Goal: Information Seeking & Learning: Learn about a topic

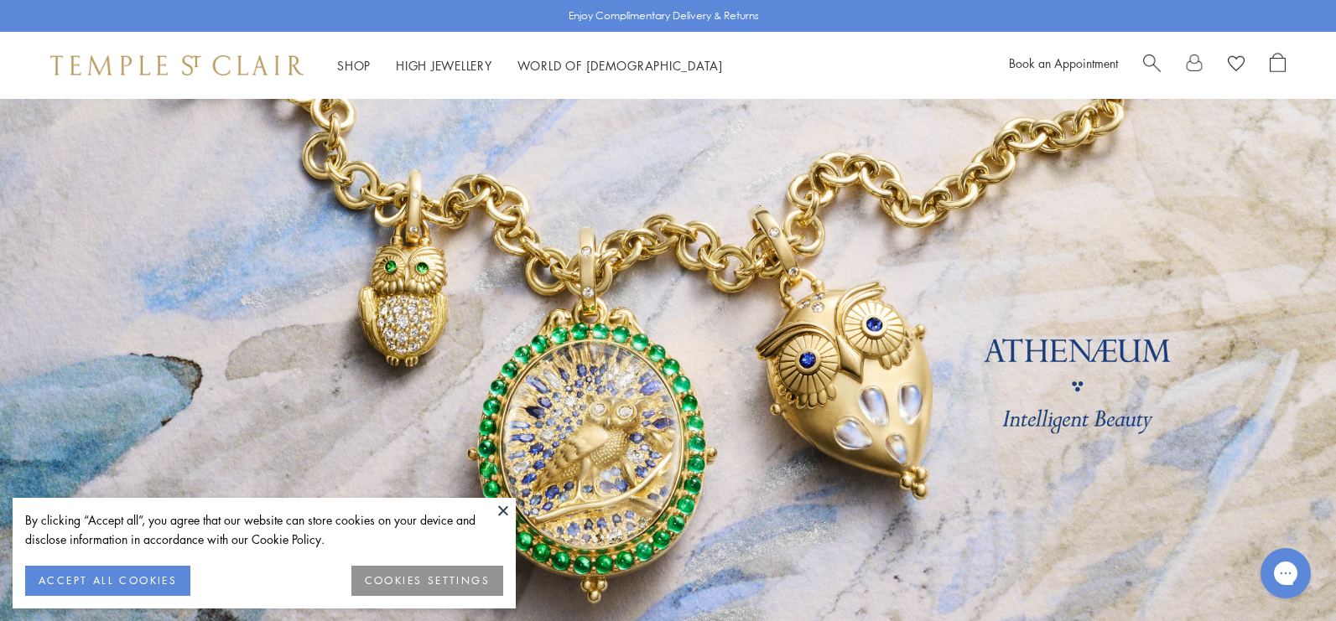
click at [85, 576] on button "ACCEPT ALL COOKIES" at bounding box center [107, 581] width 165 height 30
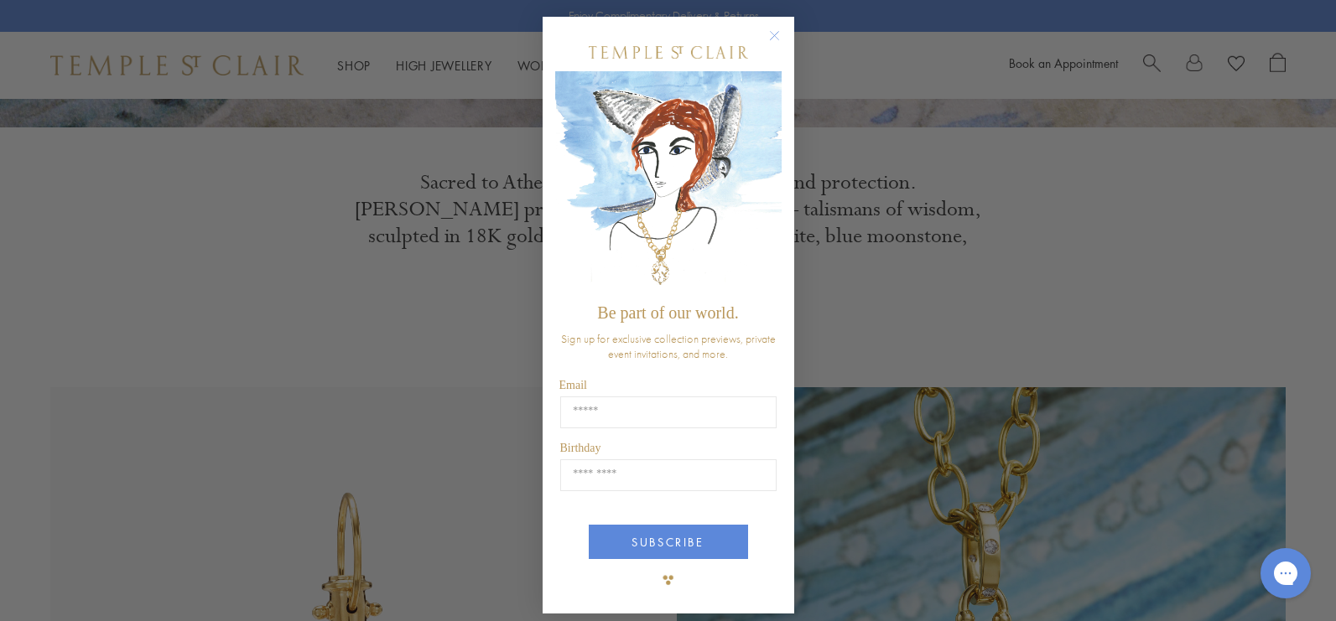
scroll to position [584, 0]
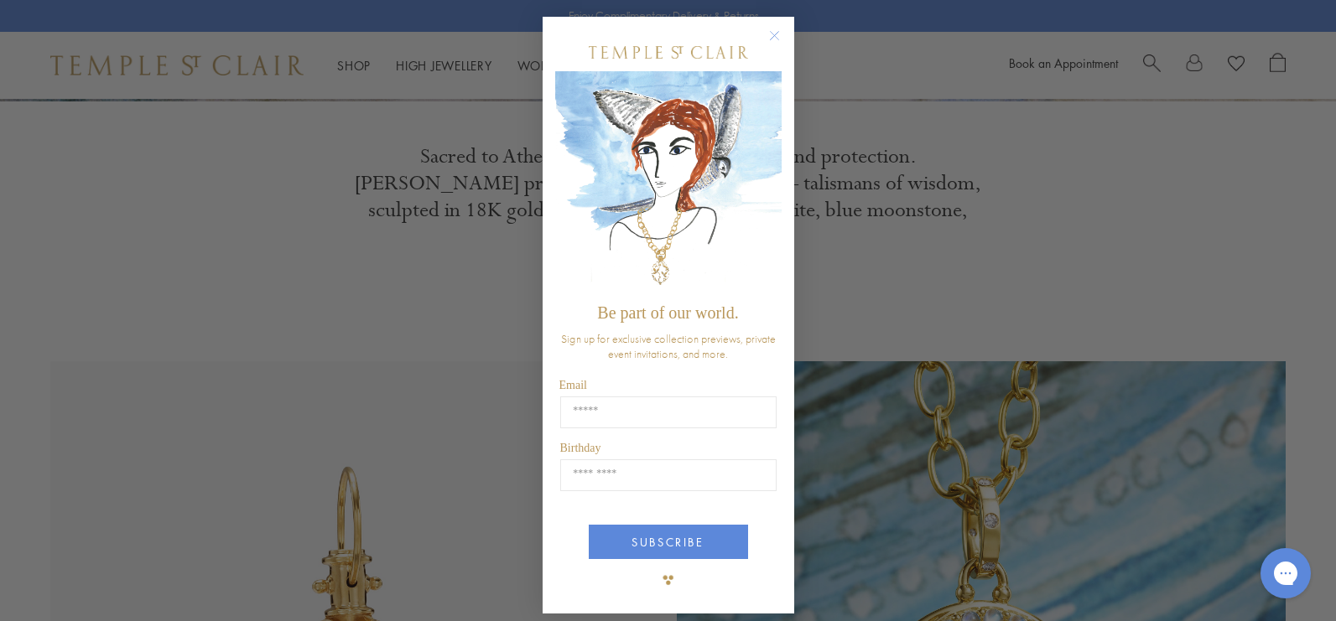
click at [771, 30] on circle "Close dialog" at bounding box center [774, 36] width 20 height 20
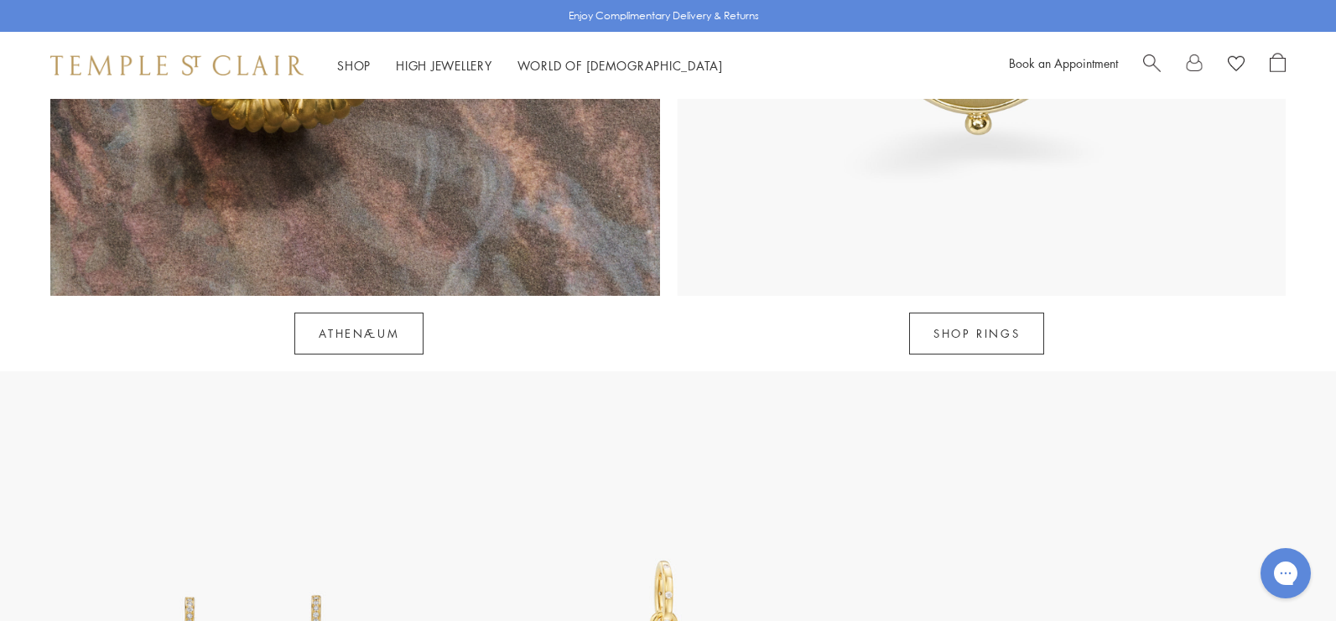
scroll to position [1870, 0]
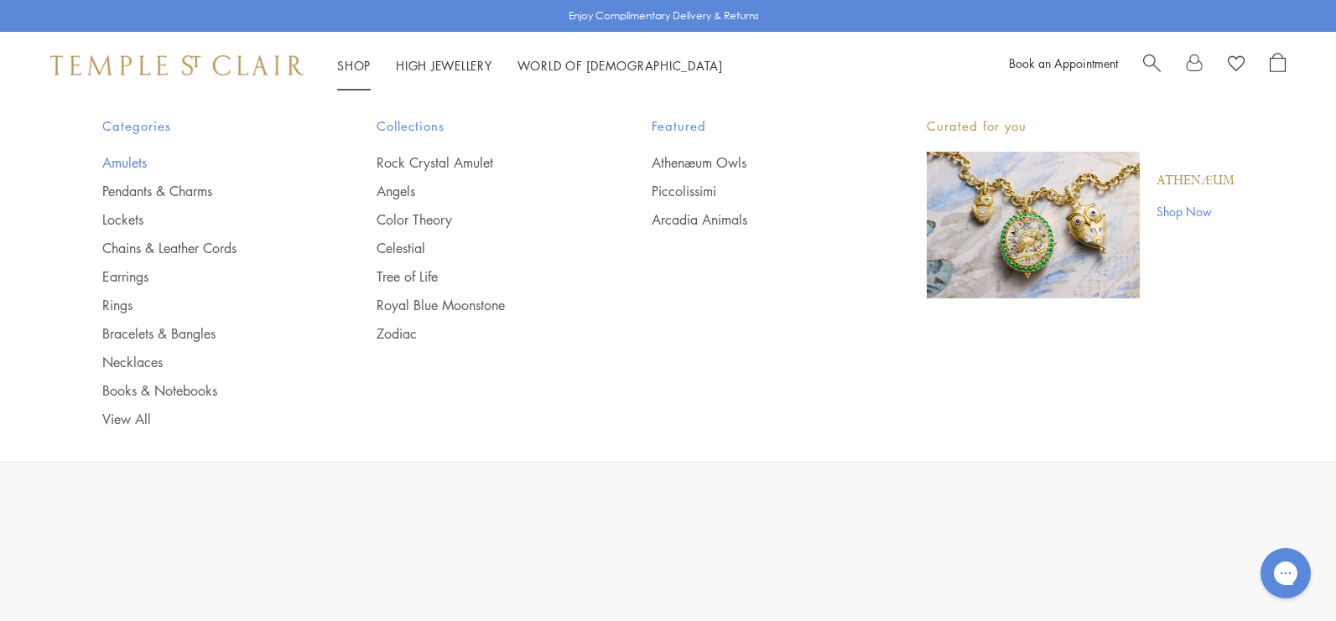
click at [145, 163] on link "Amulets" at bounding box center [206, 162] width 208 height 18
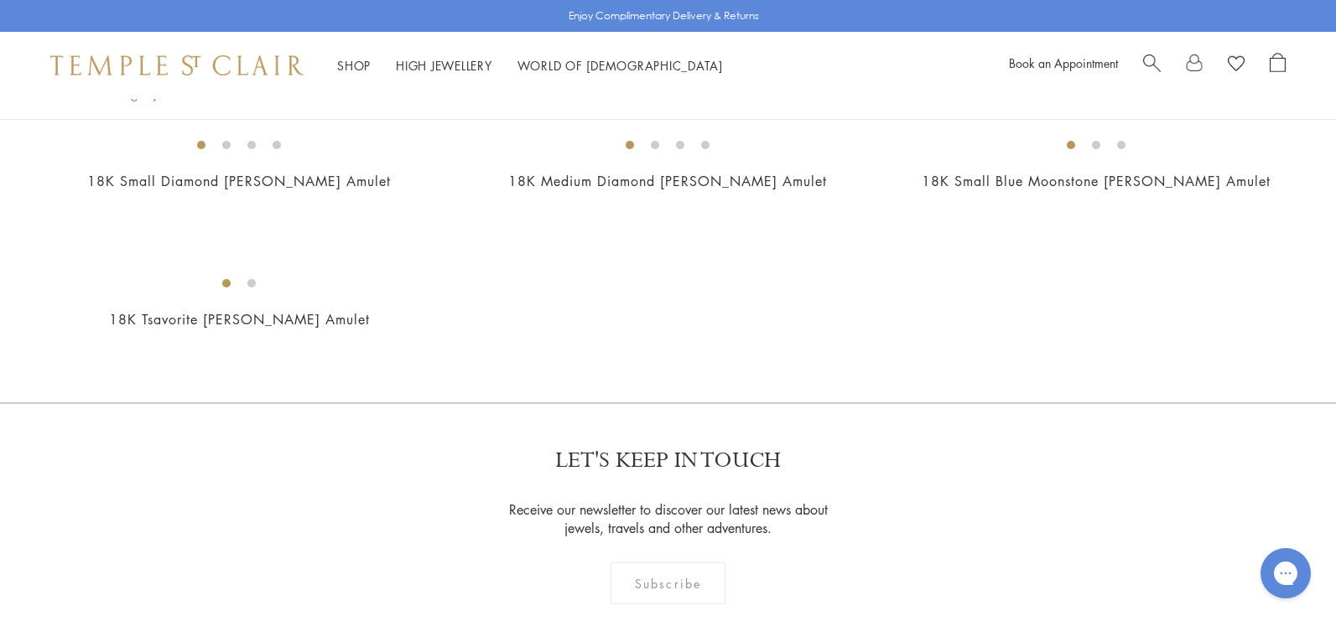
scroll to position [3475, 0]
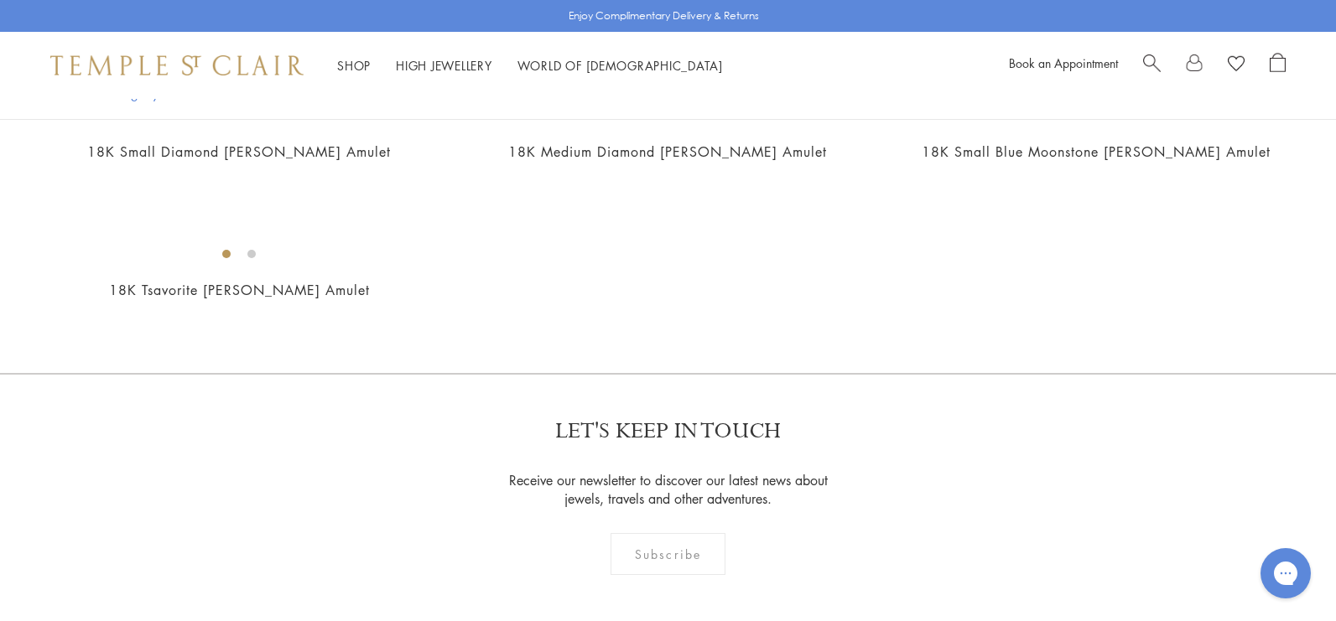
click at [0, 0] on img at bounding box center [0, 0] width 0 height 0
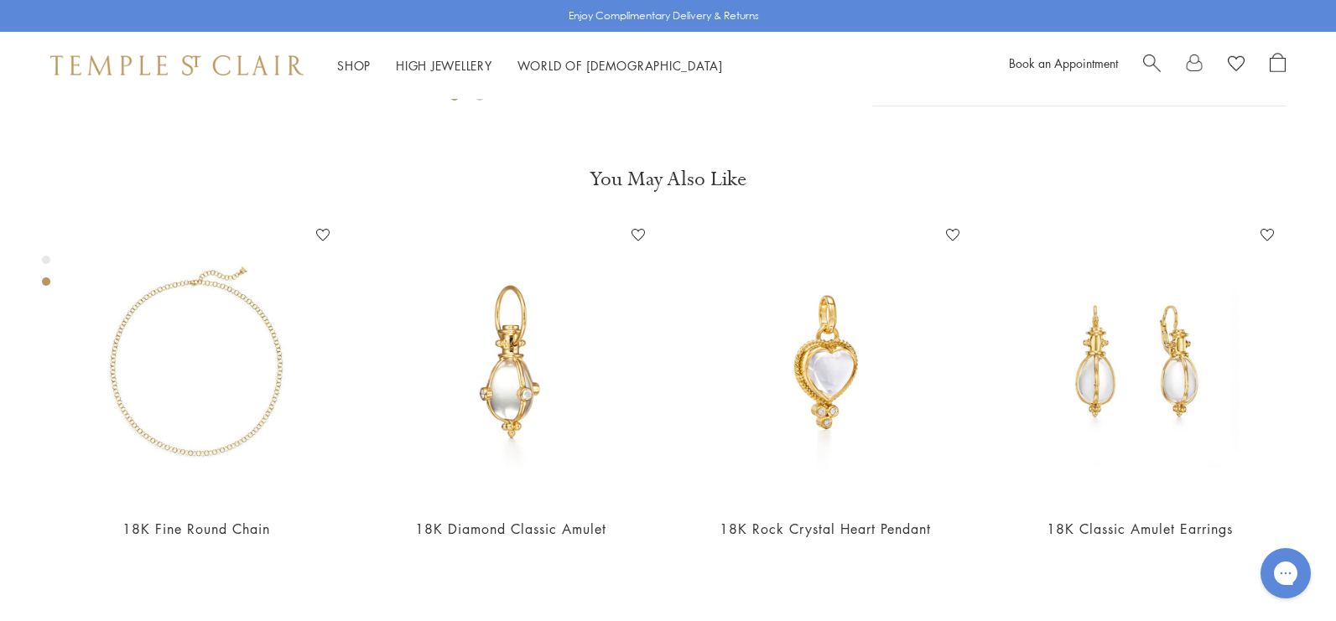
scroll to position [752, 0]
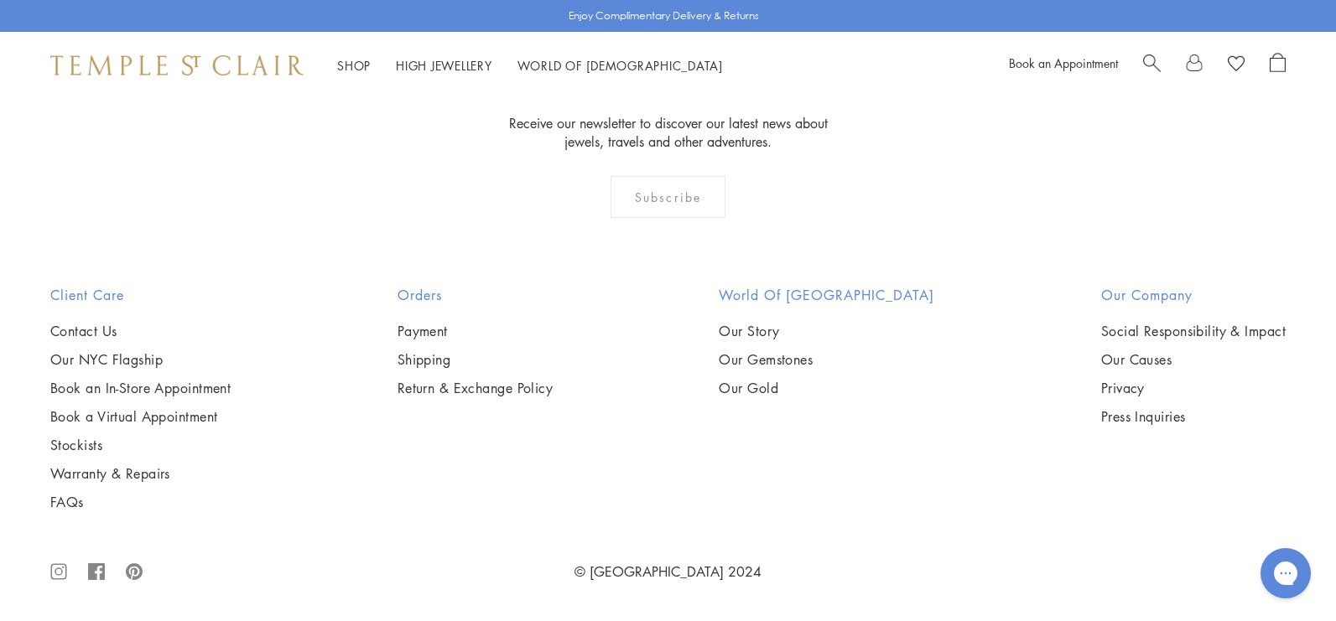
scroll to position [1718, 0]
click at [407, 61] on link "High Jewellery High Jewellery" at bounding box center [444, 65] width 96 height 17
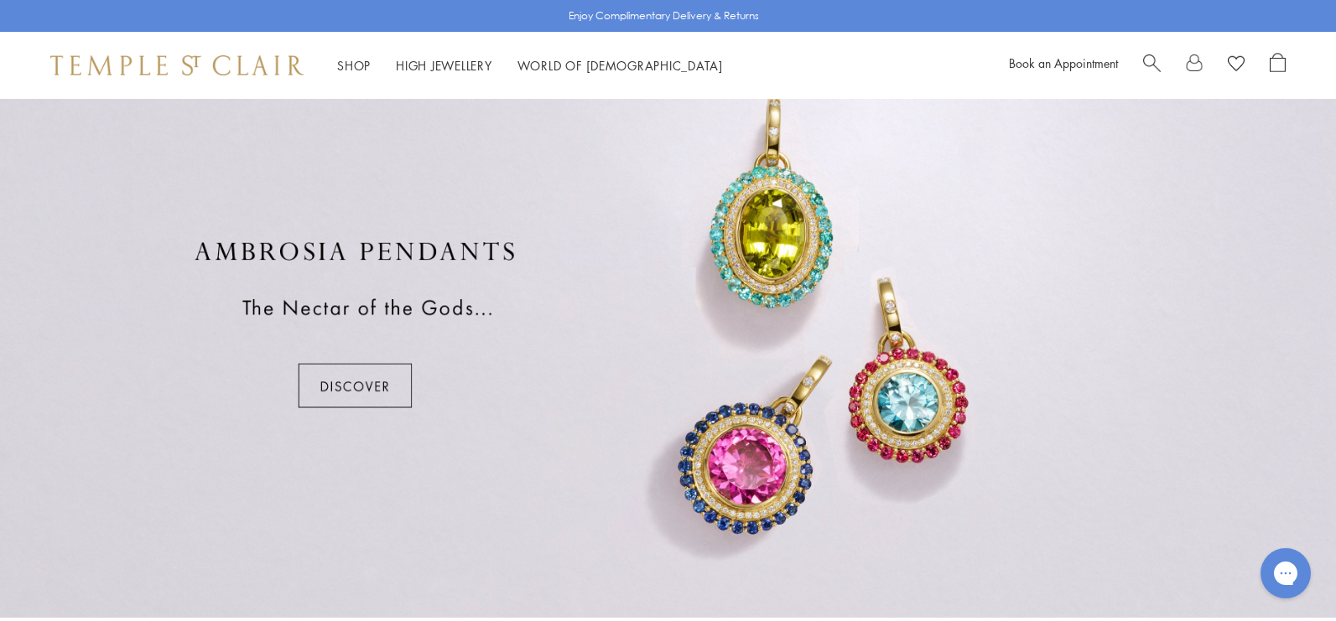
scroll to position [1282, 0]
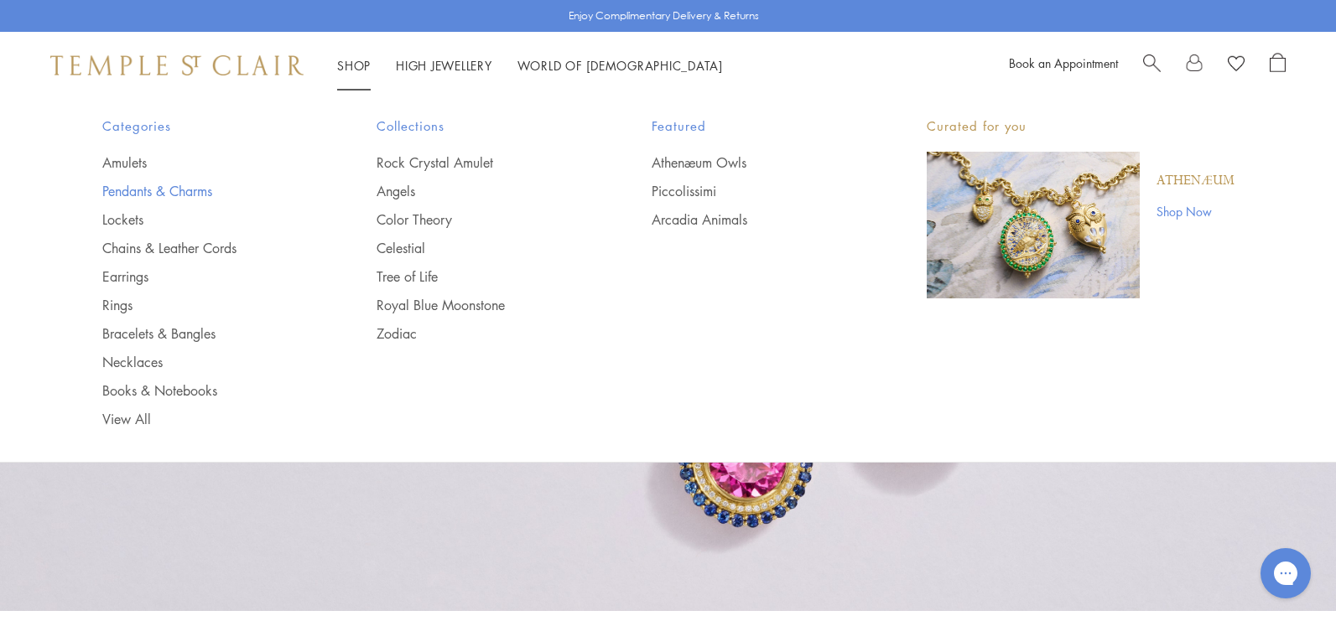
click at [156, 189] on link "Pendants & Charms" at bounding box center [206, 191] width 208 height 18
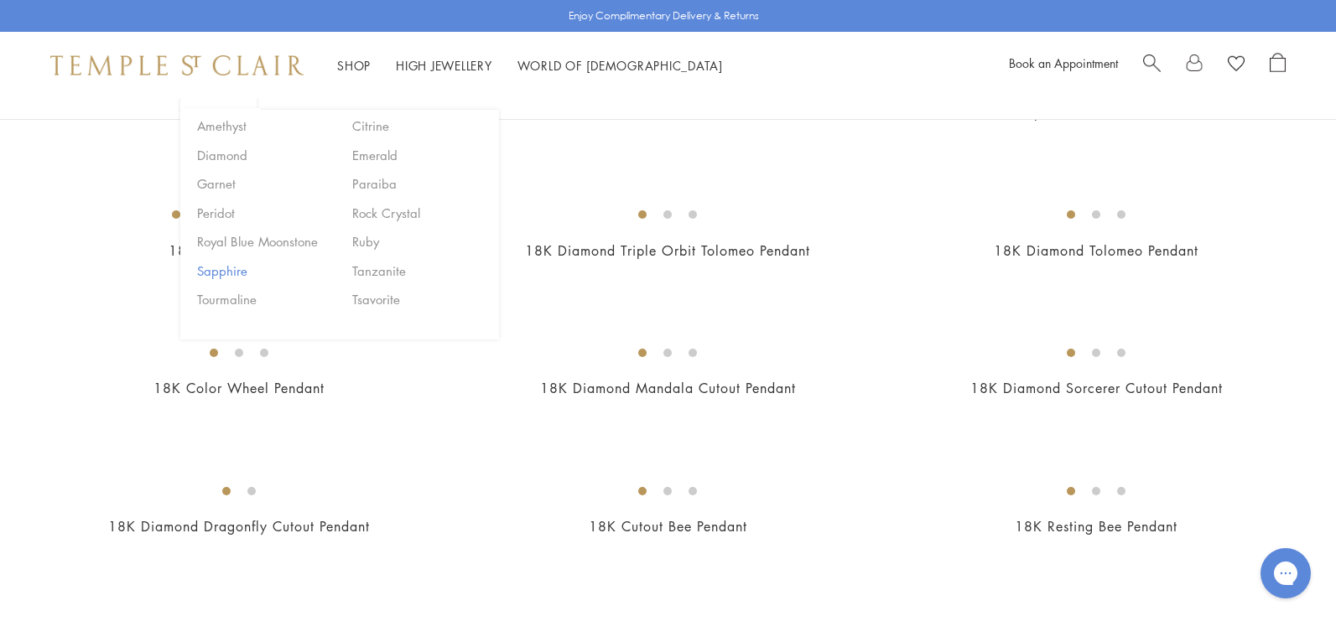
scroll to position [2329, 0]
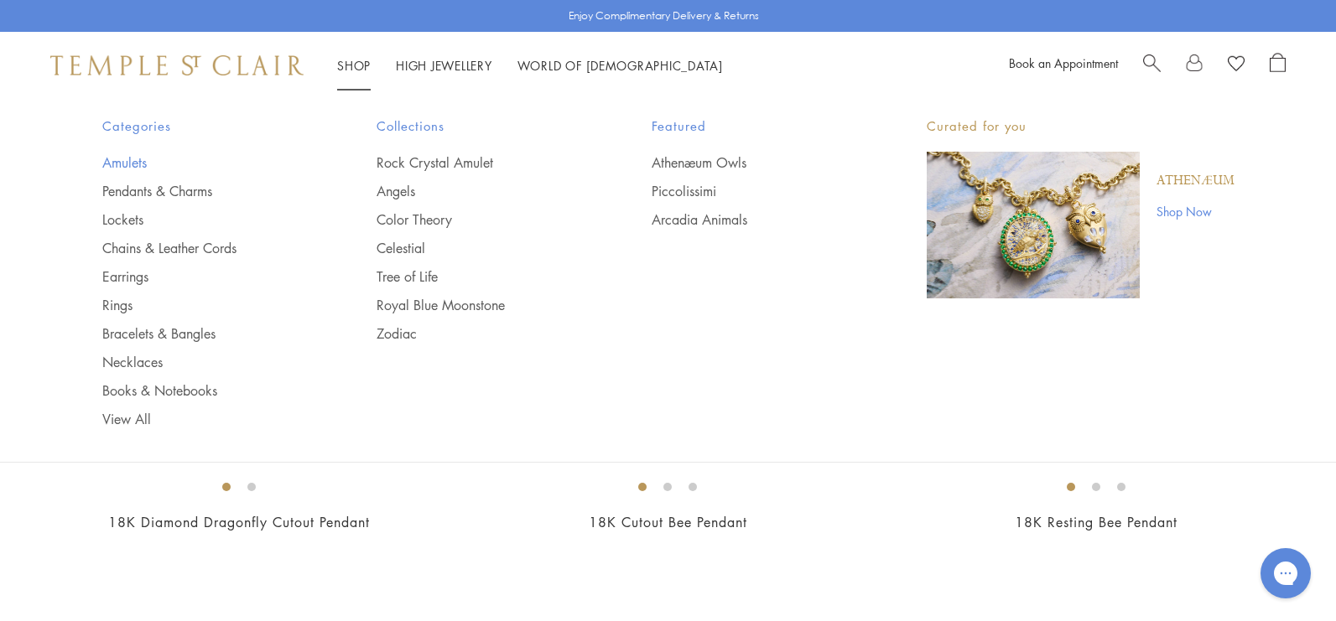
click at [106, 161] on link "Amulets" at bounding box center [206, 162] width 208 height 18
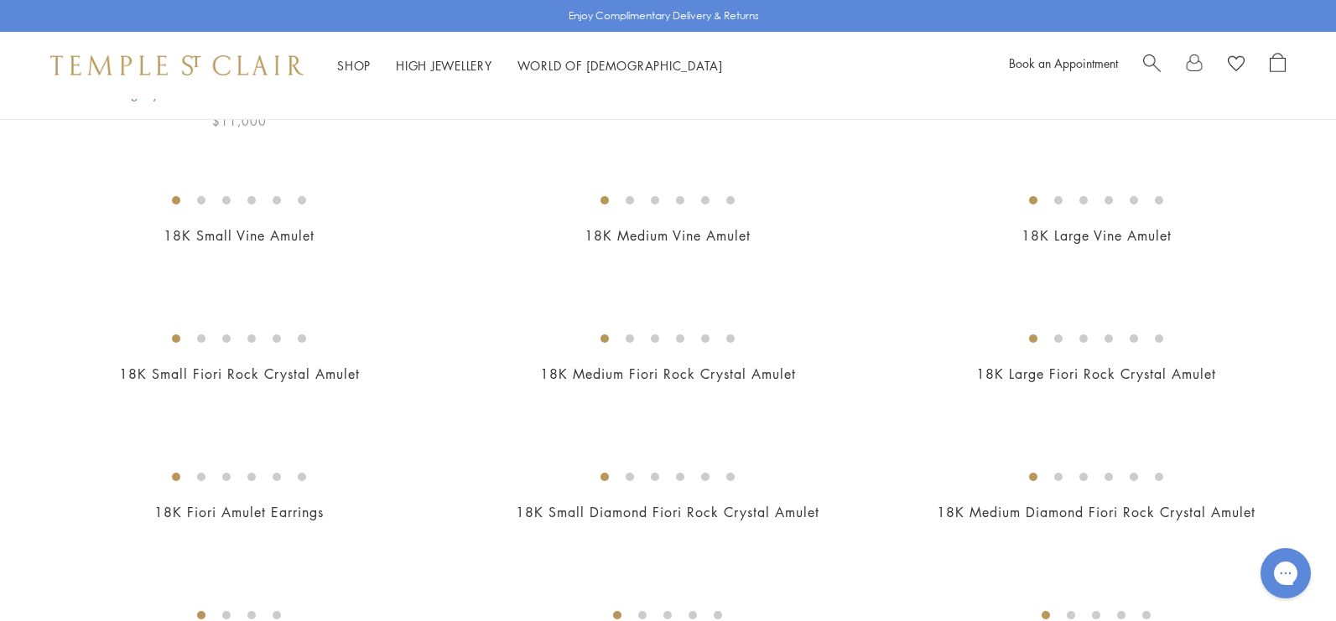
scroll to position [493, 0]
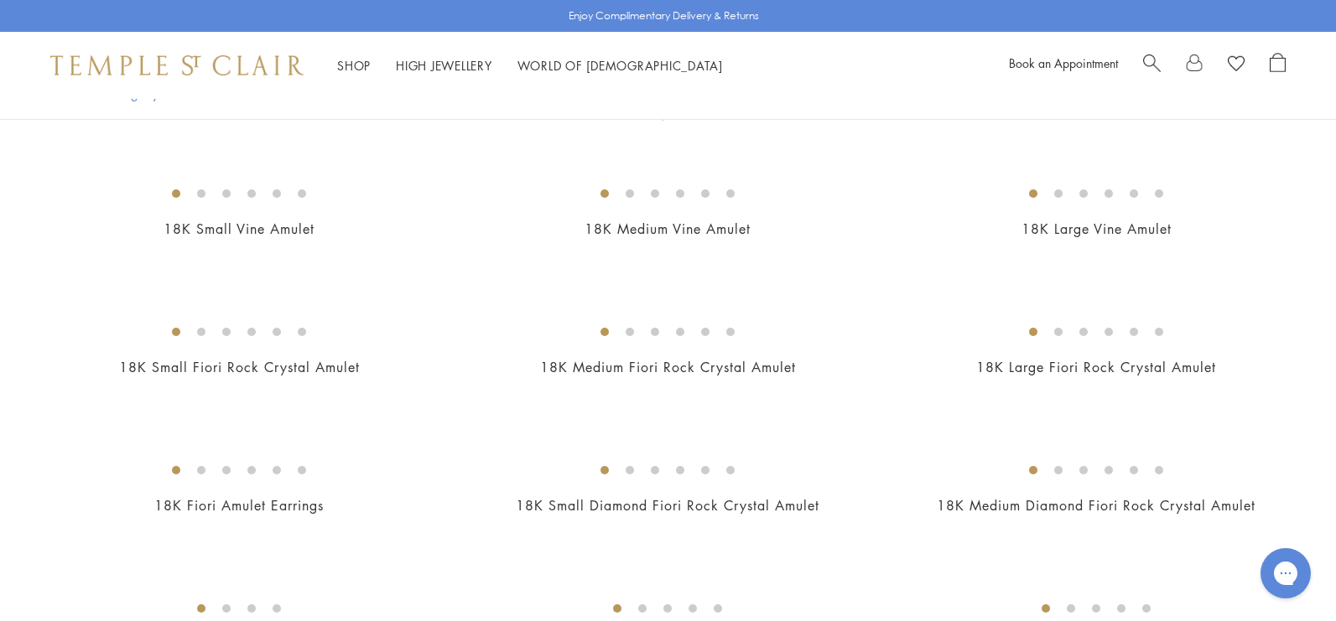
click at [0, 0] on img at bounding box center [0, 0] width 0 height 0
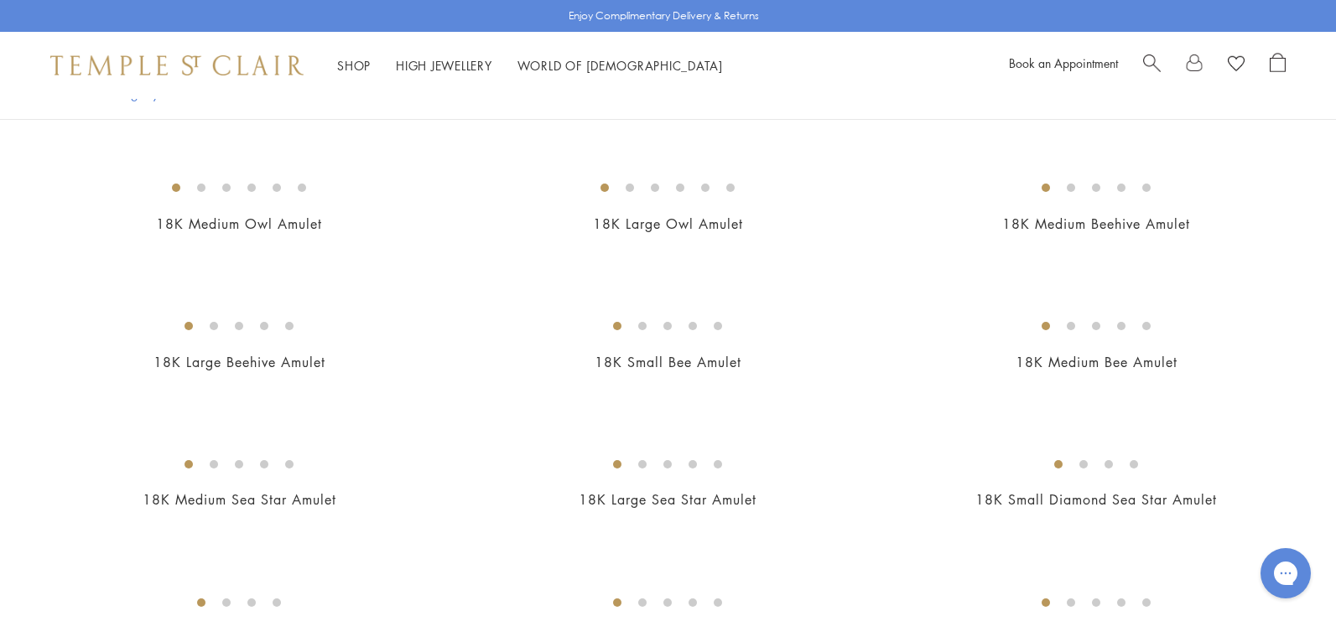
scroll to position [2437, 0]
click at [0, 0] on img at bounding box center [0, 0] width 0 height 0
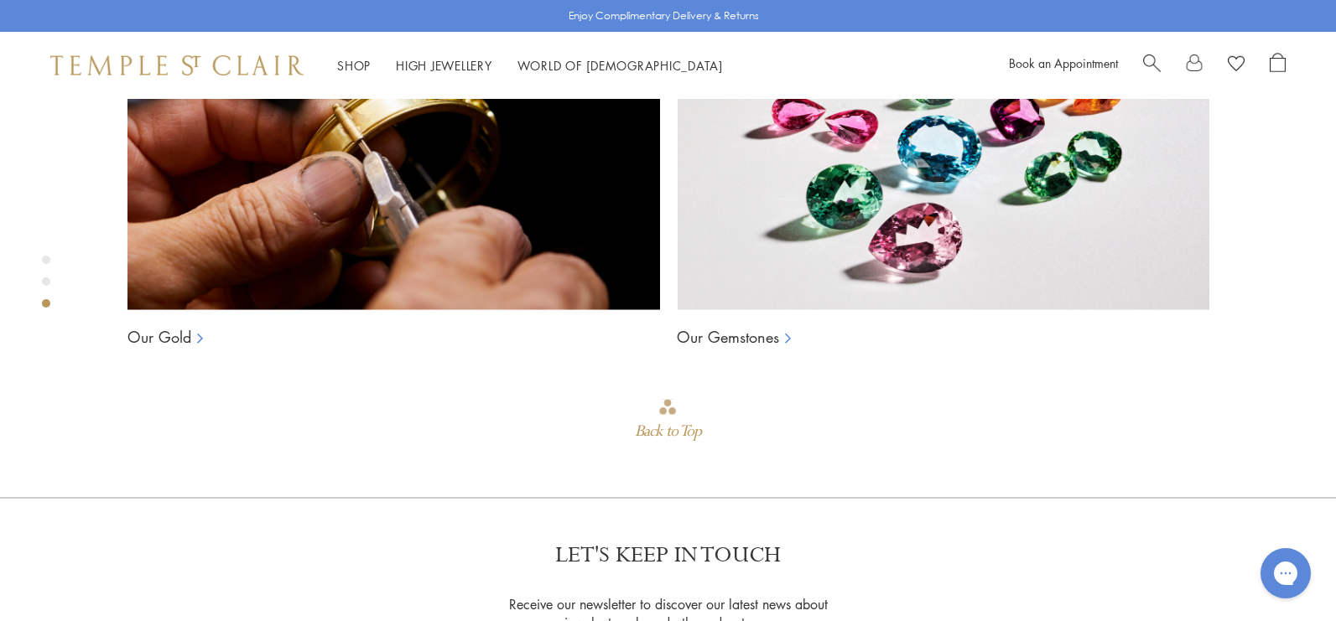
scroll to position [1474, 0]
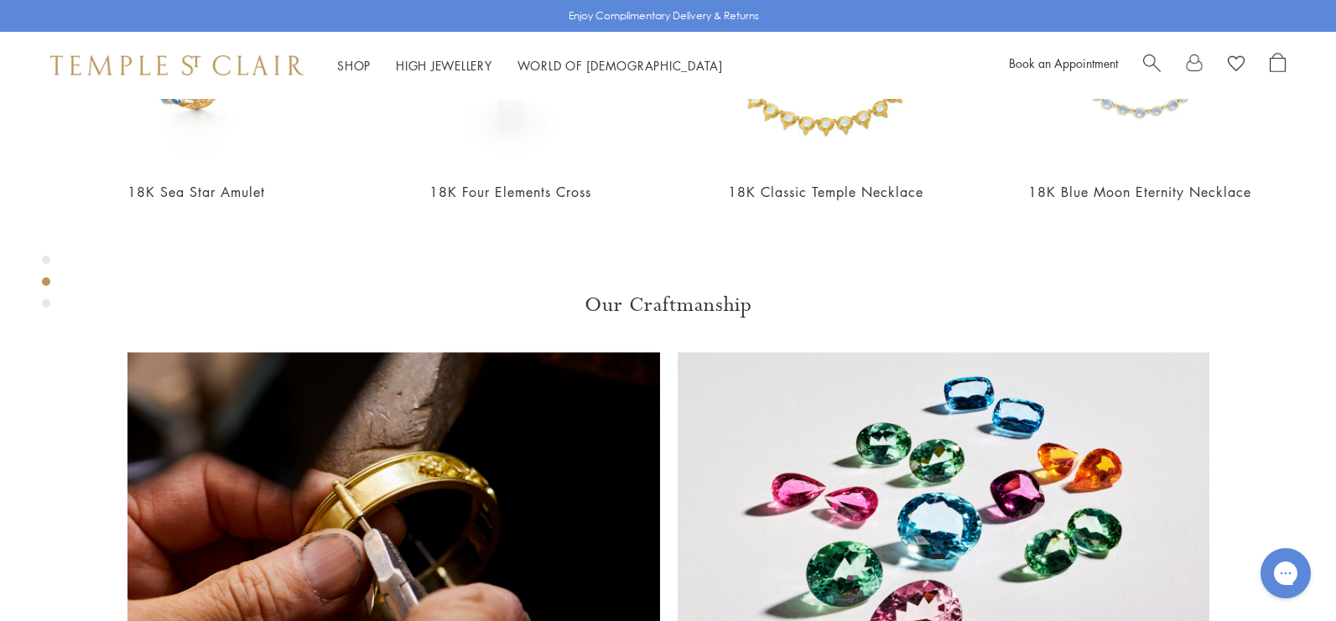
scroll to position [1243, 0]
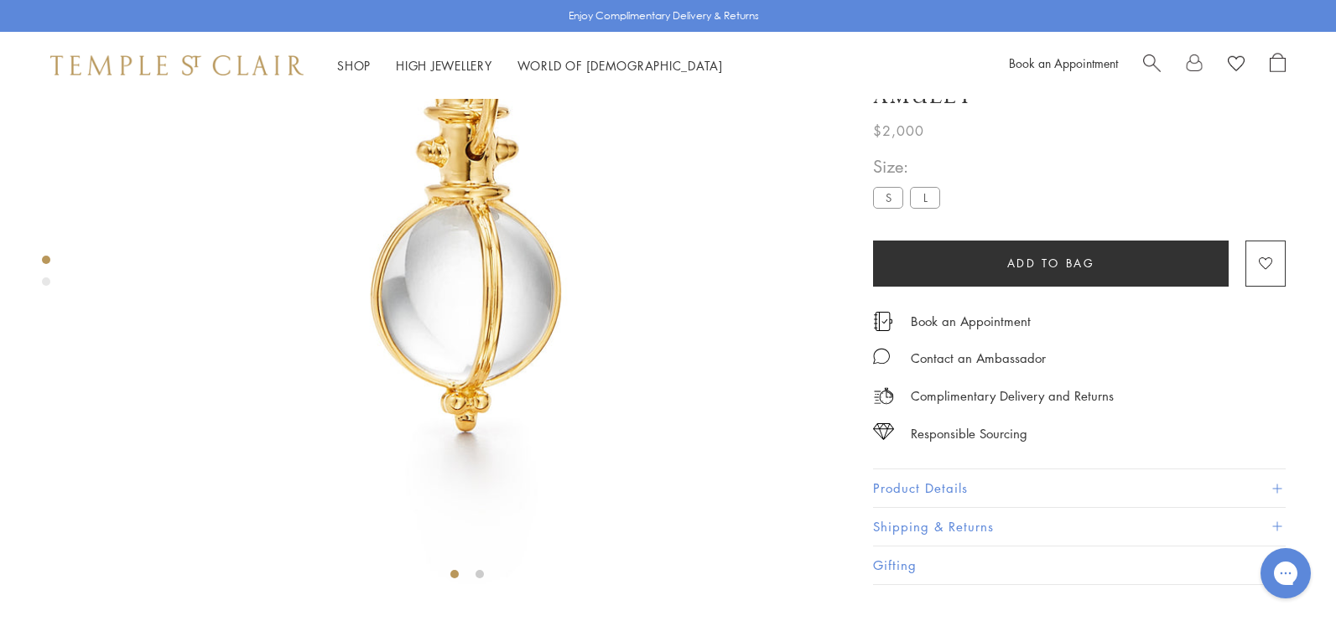
scroll to position [289, 0]
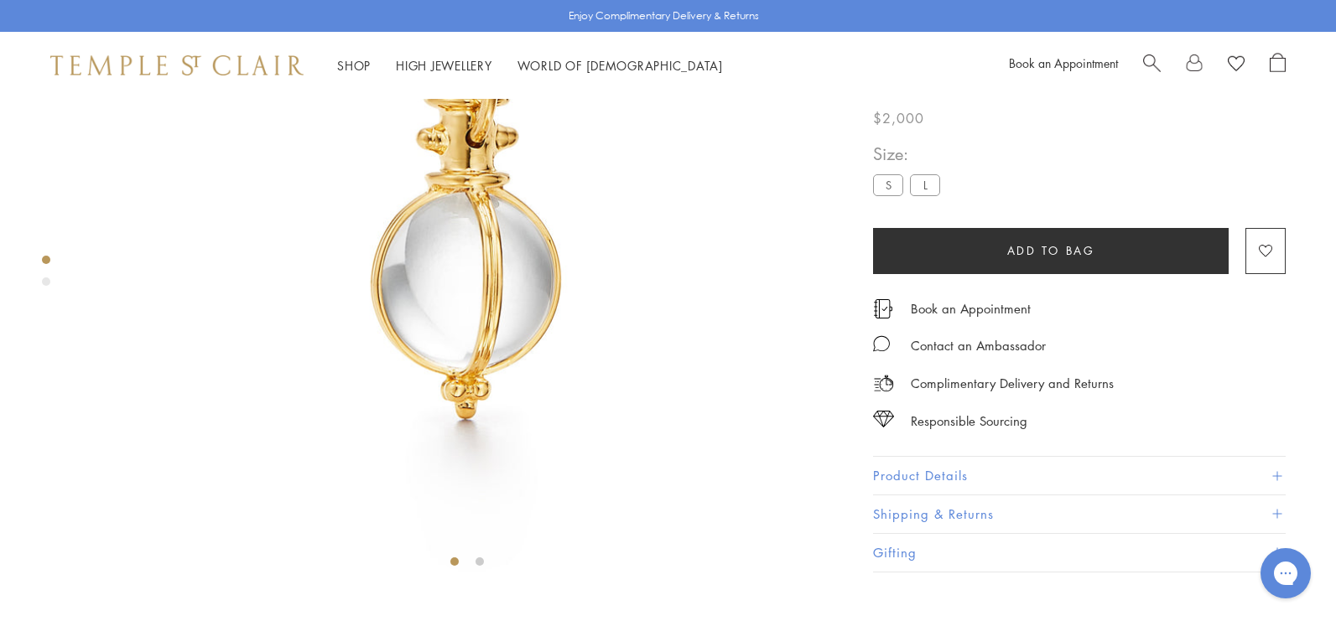
click at [960, 495] on button "Product Details" at bounding box center [1079, 476] width 413 height 38
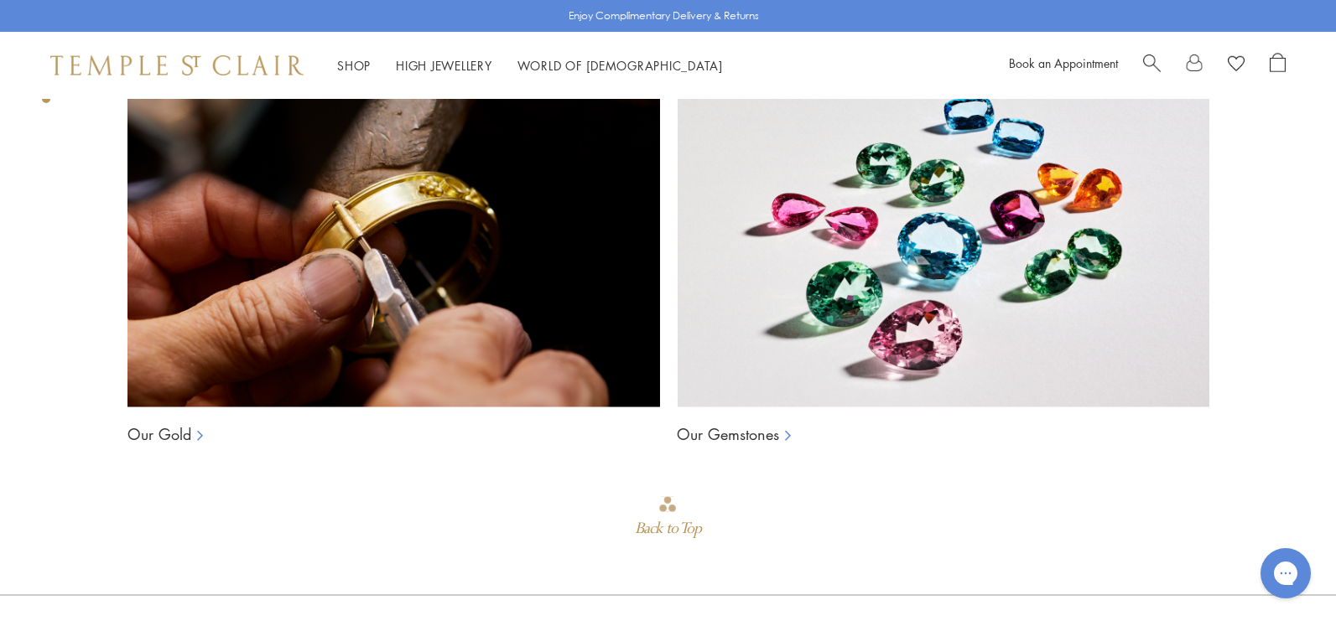
scroll to position [1591, 0]
